Goal: Transaction & Acquisition: Obtain resource

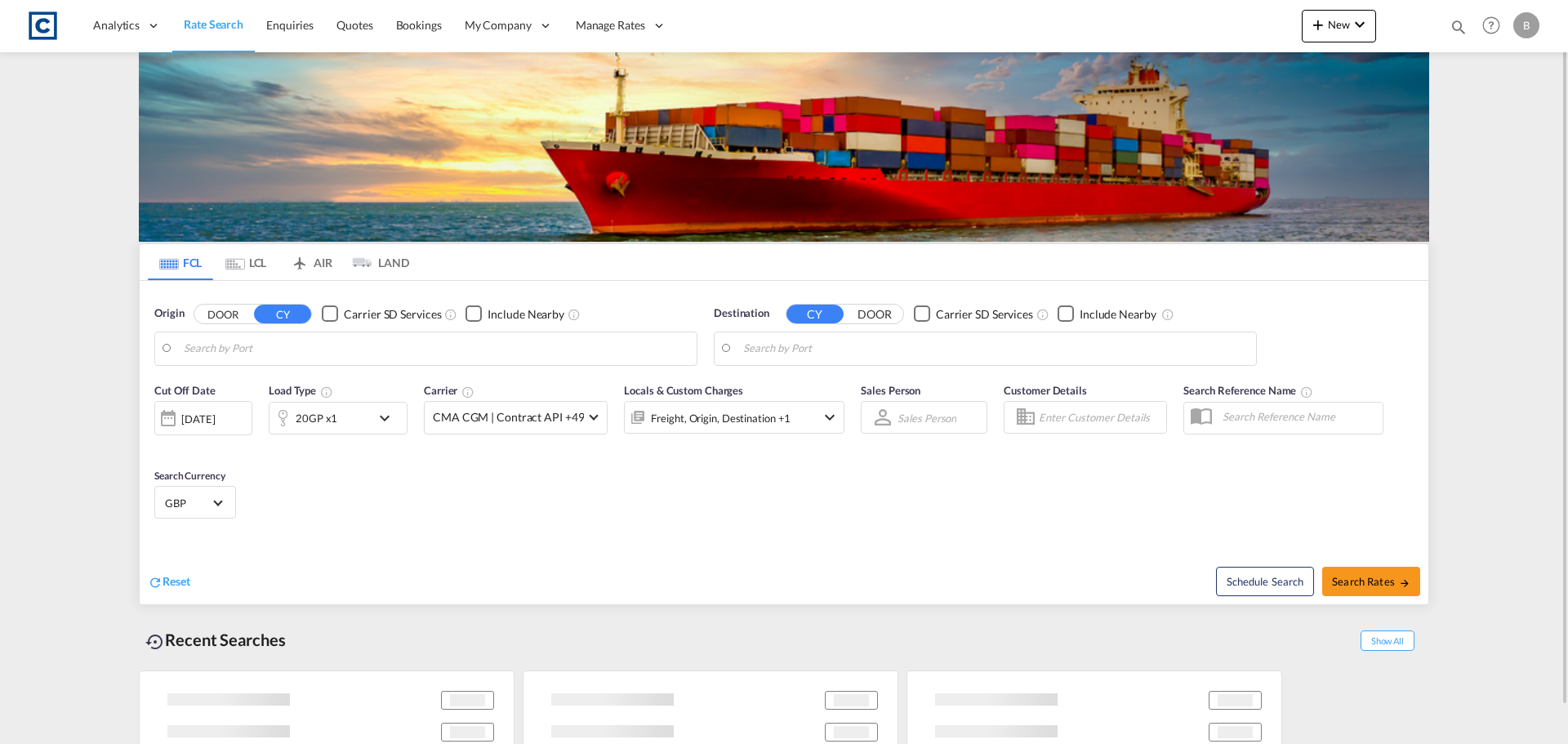
type input "GB-M22, [GEOGRAPHIC_DATA]"
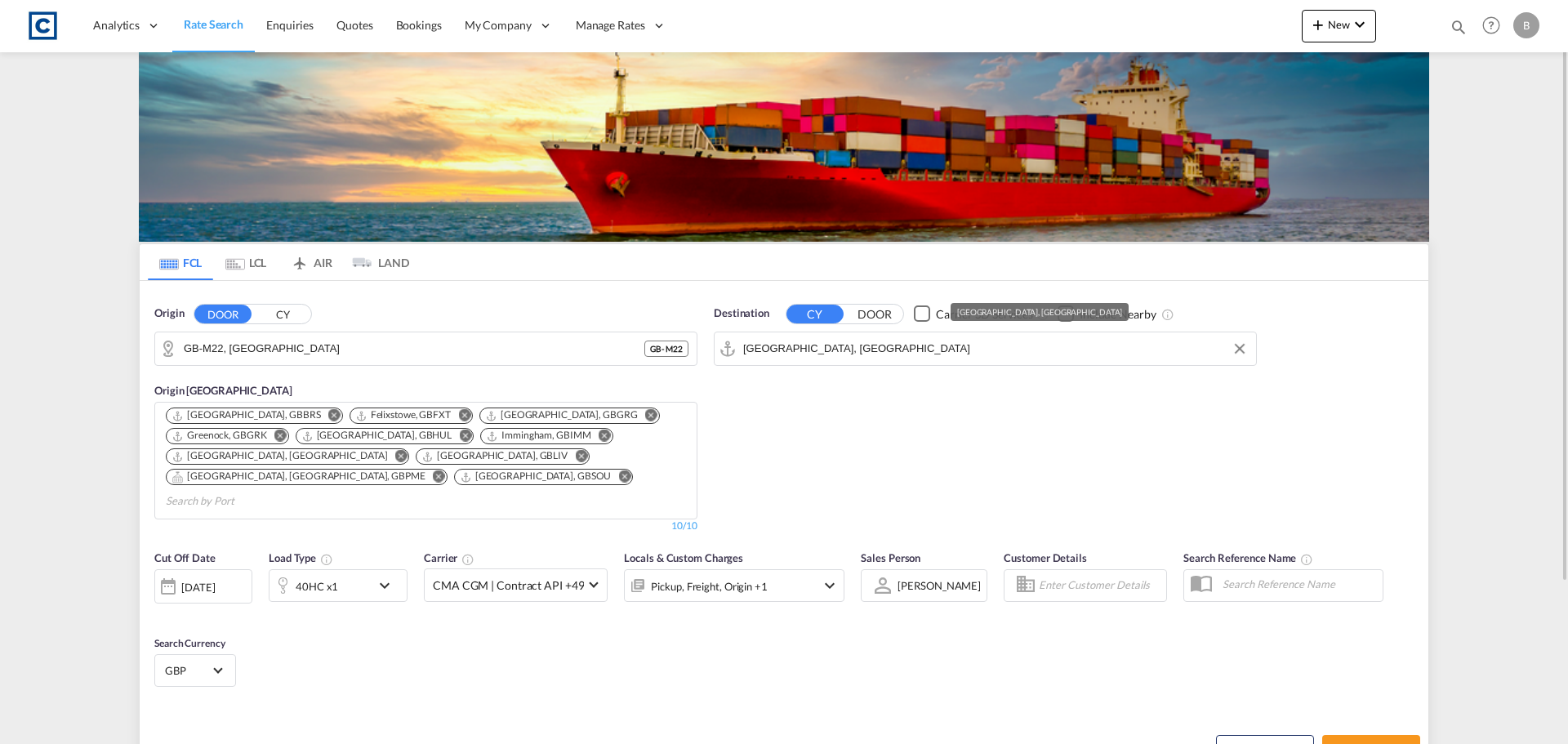
click at [851, 344] on input "[GEOGRAPHIC_DATA], [GEOGRAPHIC_DATA]" at bounding box center [996, 349] width 505 height 25
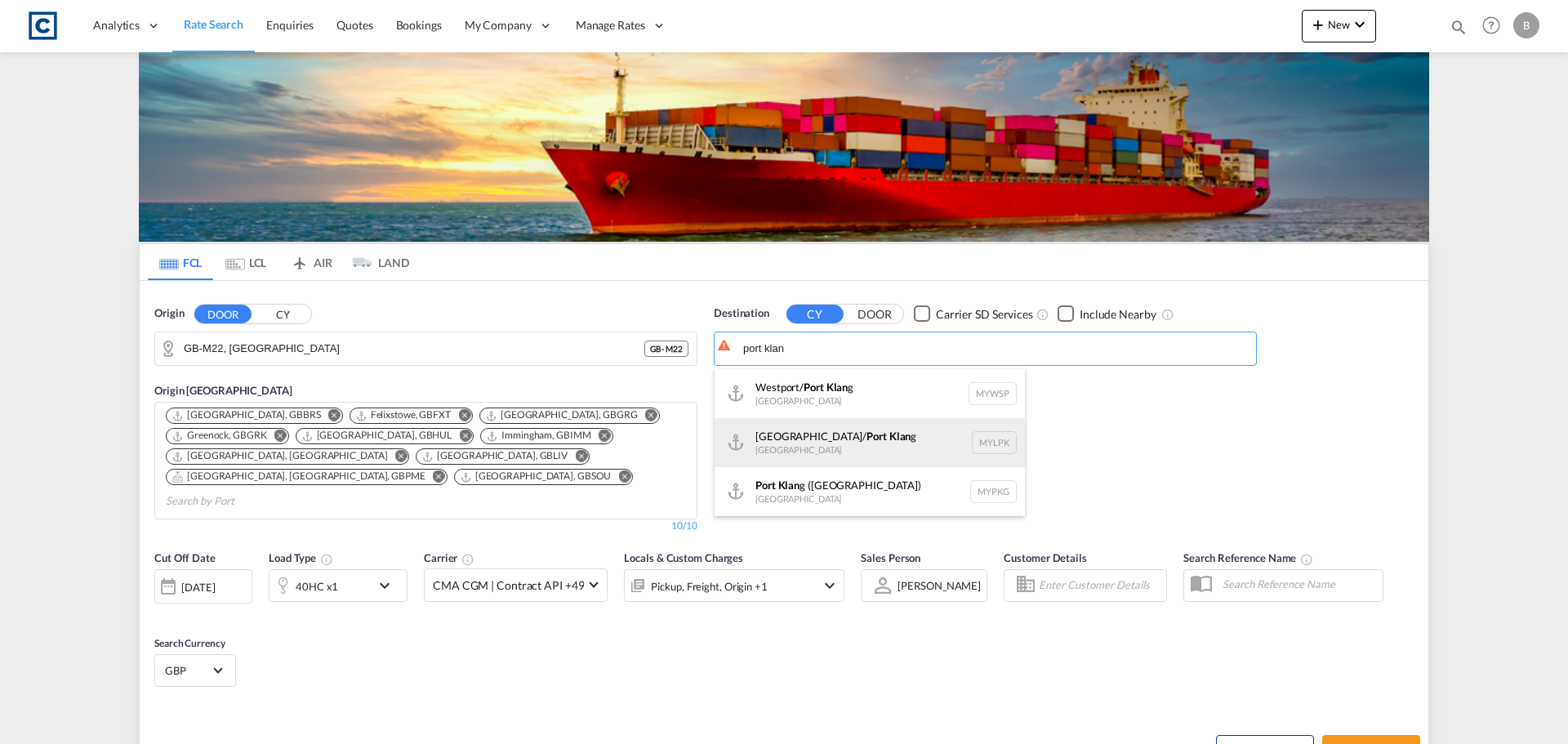
click at [822, 437] on div "Northport/ Port Klan g [GEOGRAPHIC_DATA] MYLPK" at bounding box center [869, 442] width 310 height 49
type input "[GEOGRAPHIC_DATA]/[GEOGRAPHIC_DATA], [GEOGRAPHIC_DATA]"
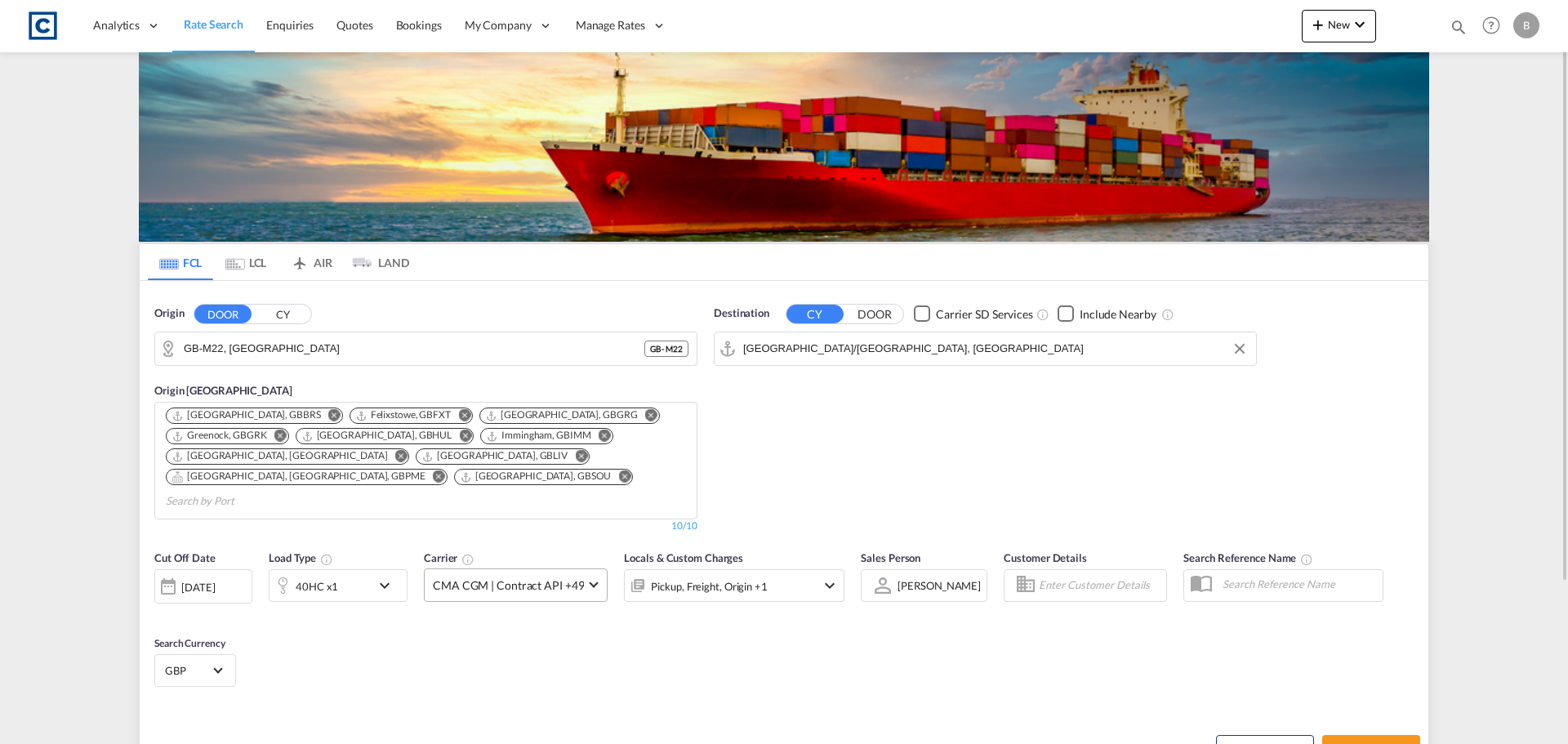
click at [539, 577] on span "CMA CGM | Contract API +49" at bounding box center [508, 586] width 151 height 16
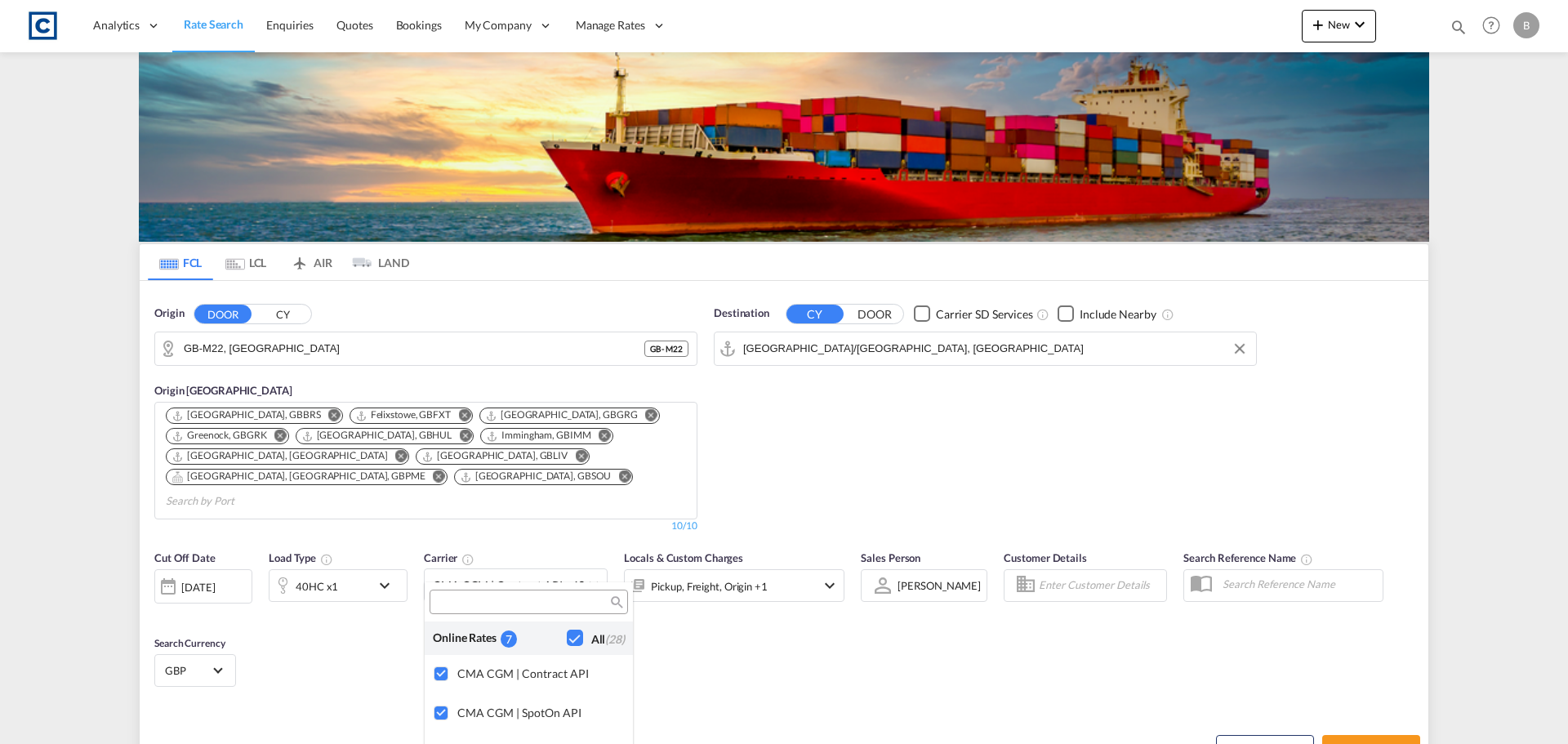
click at [506, 639] on div "7" at bounding box center [509, 638] width 16 height 17
click at [567, 638] on div "Checkbox No Ink" at bounding box center [575, 638] width 16 height 16
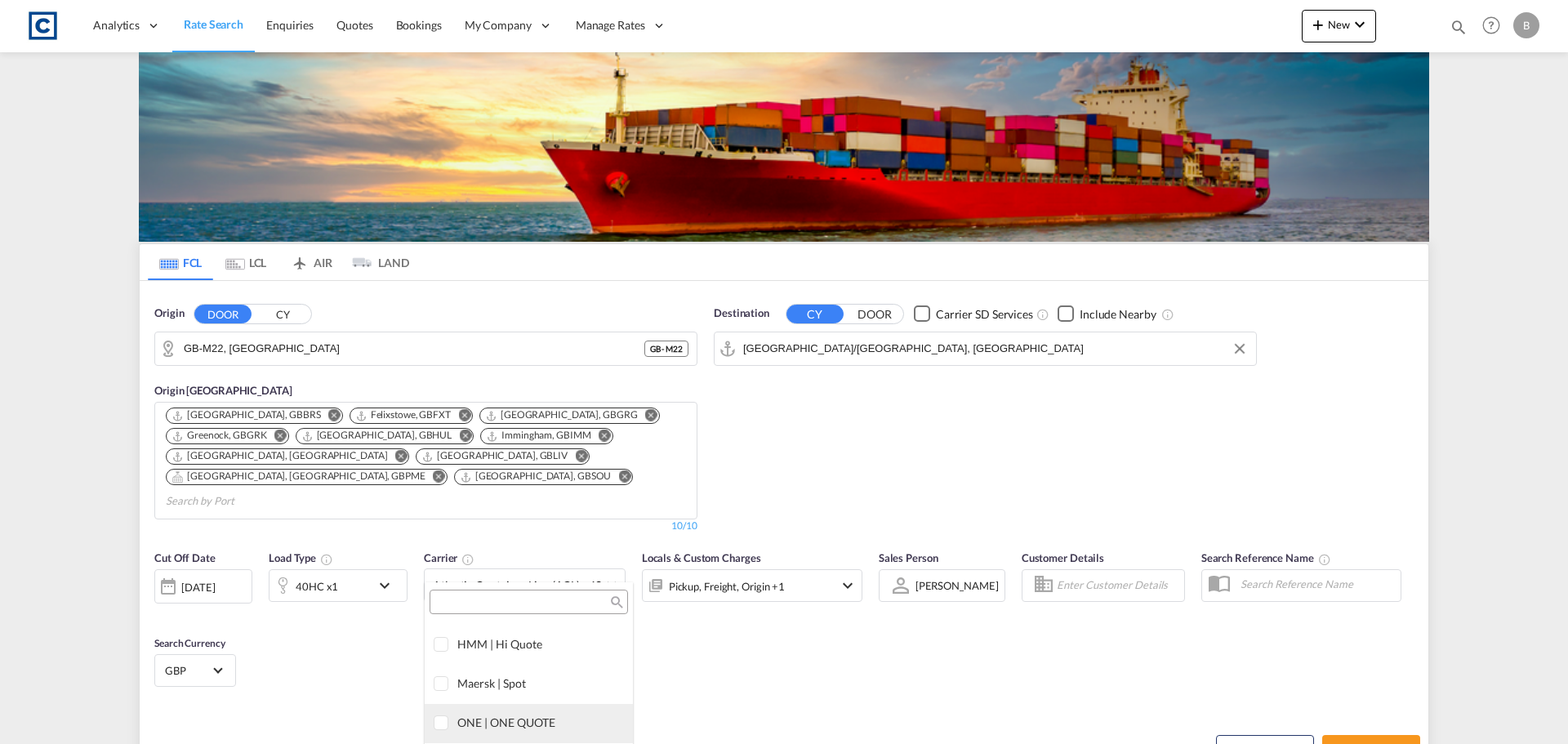
scroll to position [163, 0]
click at [440, 627] on div at bounding box center [442, 629] width 16 height 16
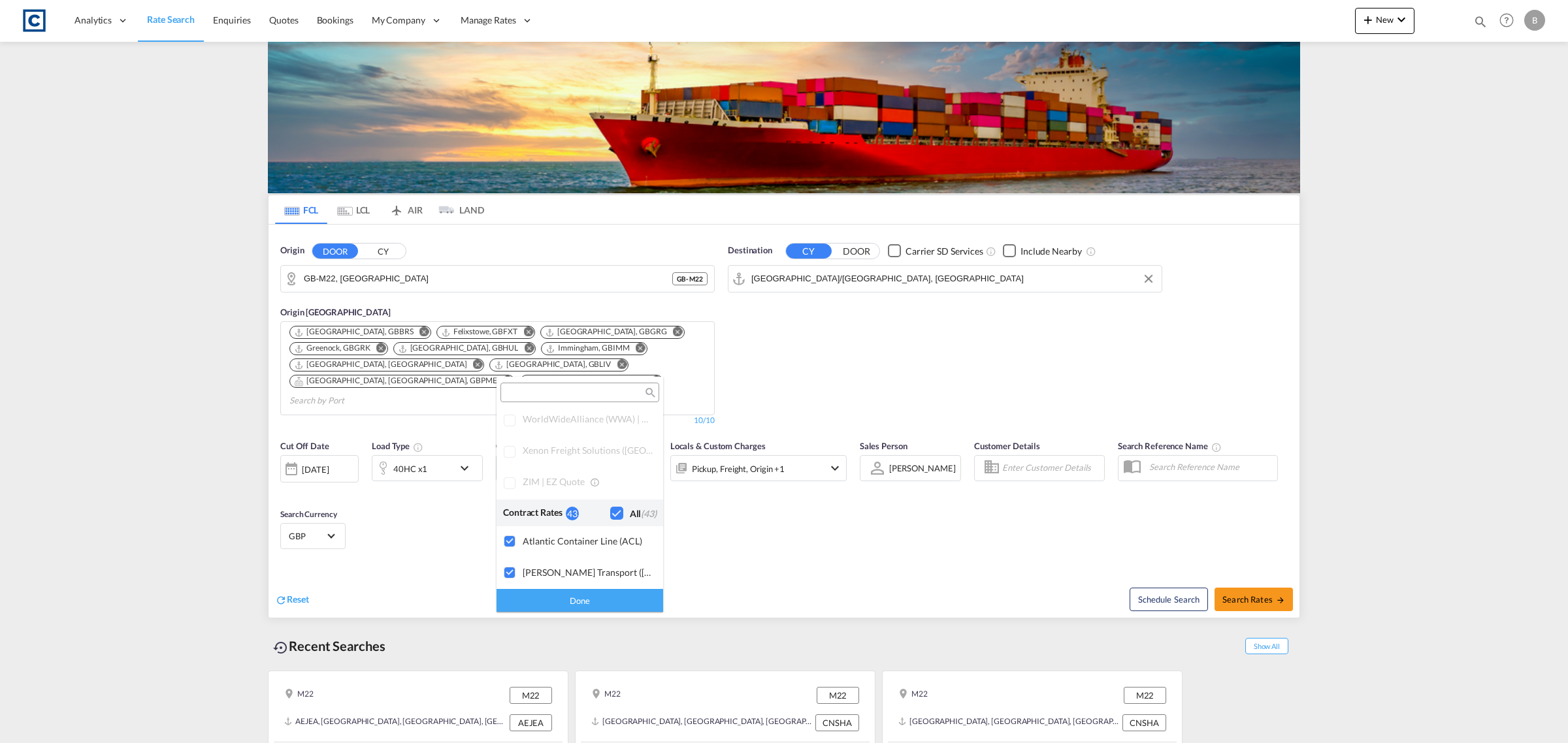
scroll to position [776, 0]
click at [610, 550] on div "Checkbox No Ink" at bounding box center [617, 551] width 13 height 13
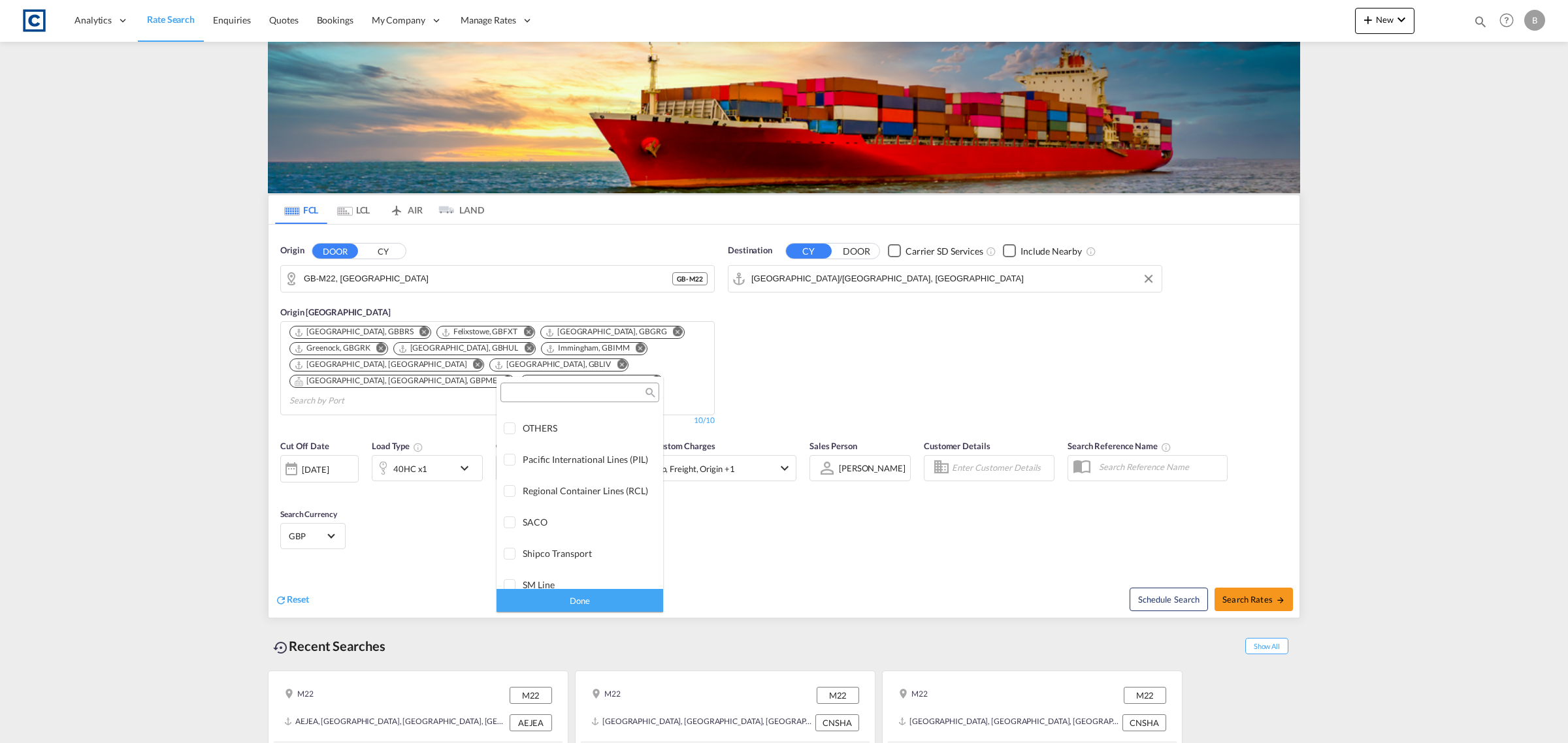
scroll to position [2098, 0]
click at [513, 543] on div at bounding box center [510, 543] width 13 height 13
click at [591, 595] on div "Done" at bounding box center [579, 600] width 166 height 23
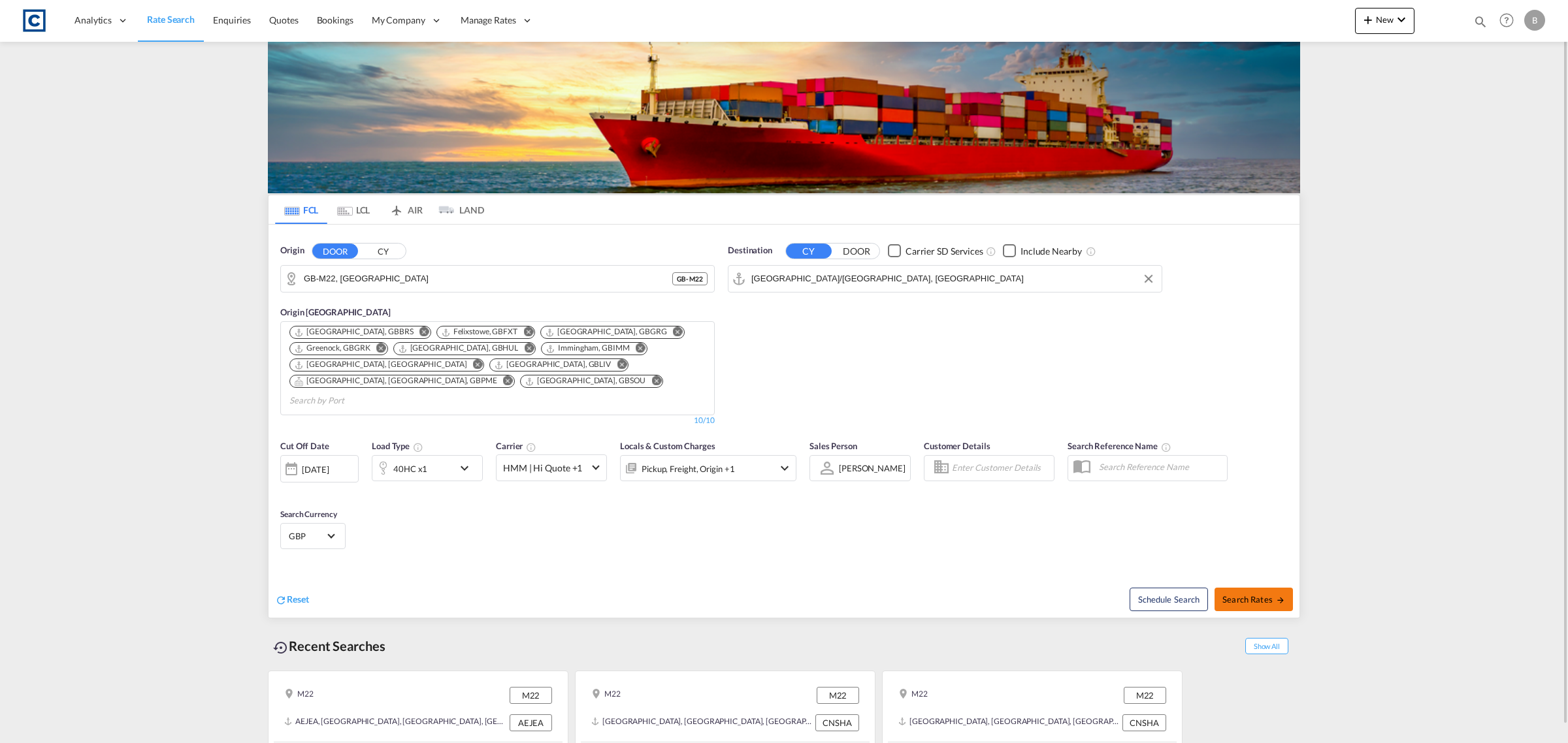
click at [1230, 595] on span "Search Rates" at bounding box center [1253, 600] width 63 height 11
type input "M22 to MYLPK / [DATE]"
